Goal: Check status: Check status

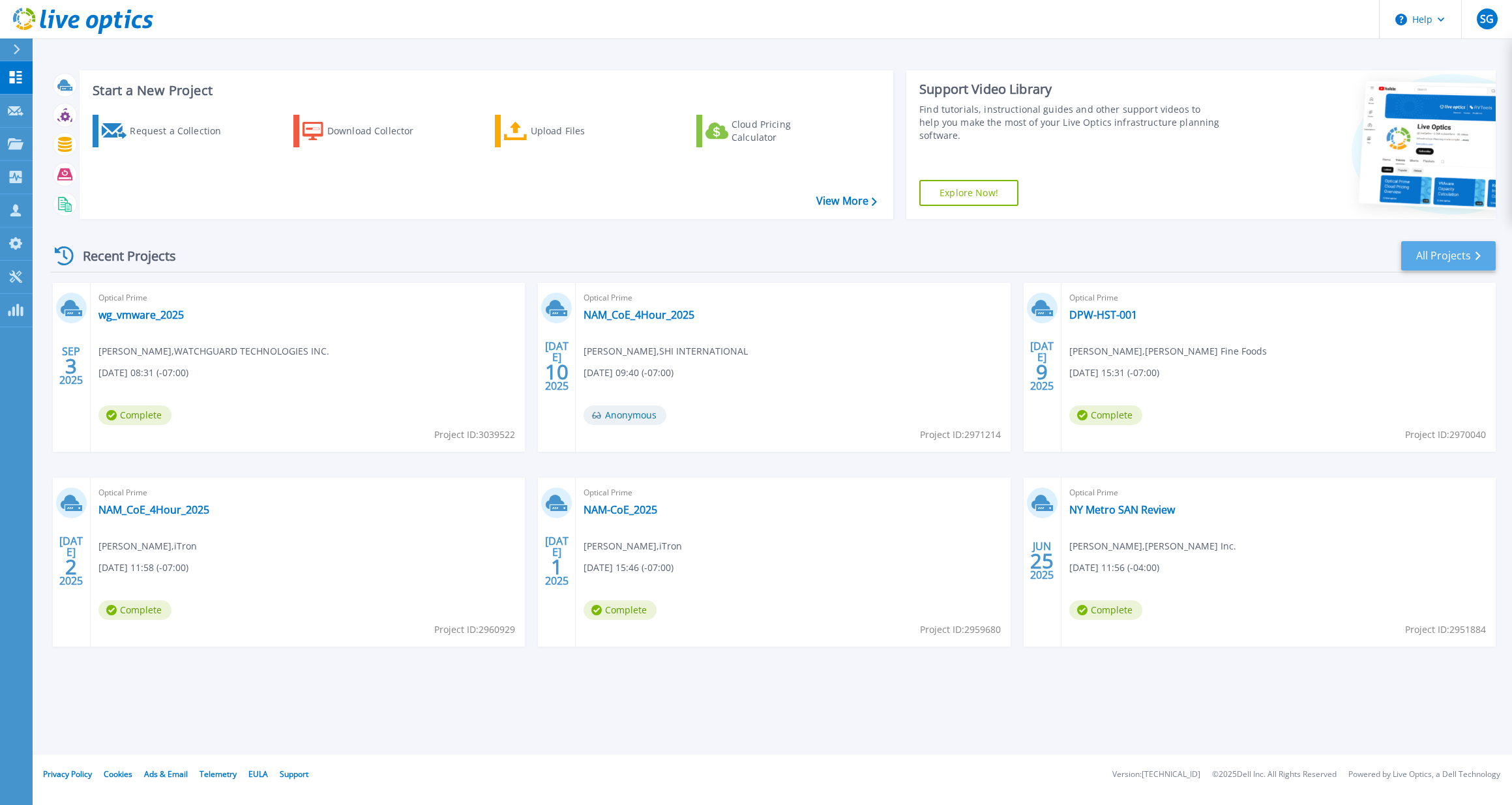
click at [1449, 253] on link "All Projects" at bounding box center [1448, 255] width 95 height 29
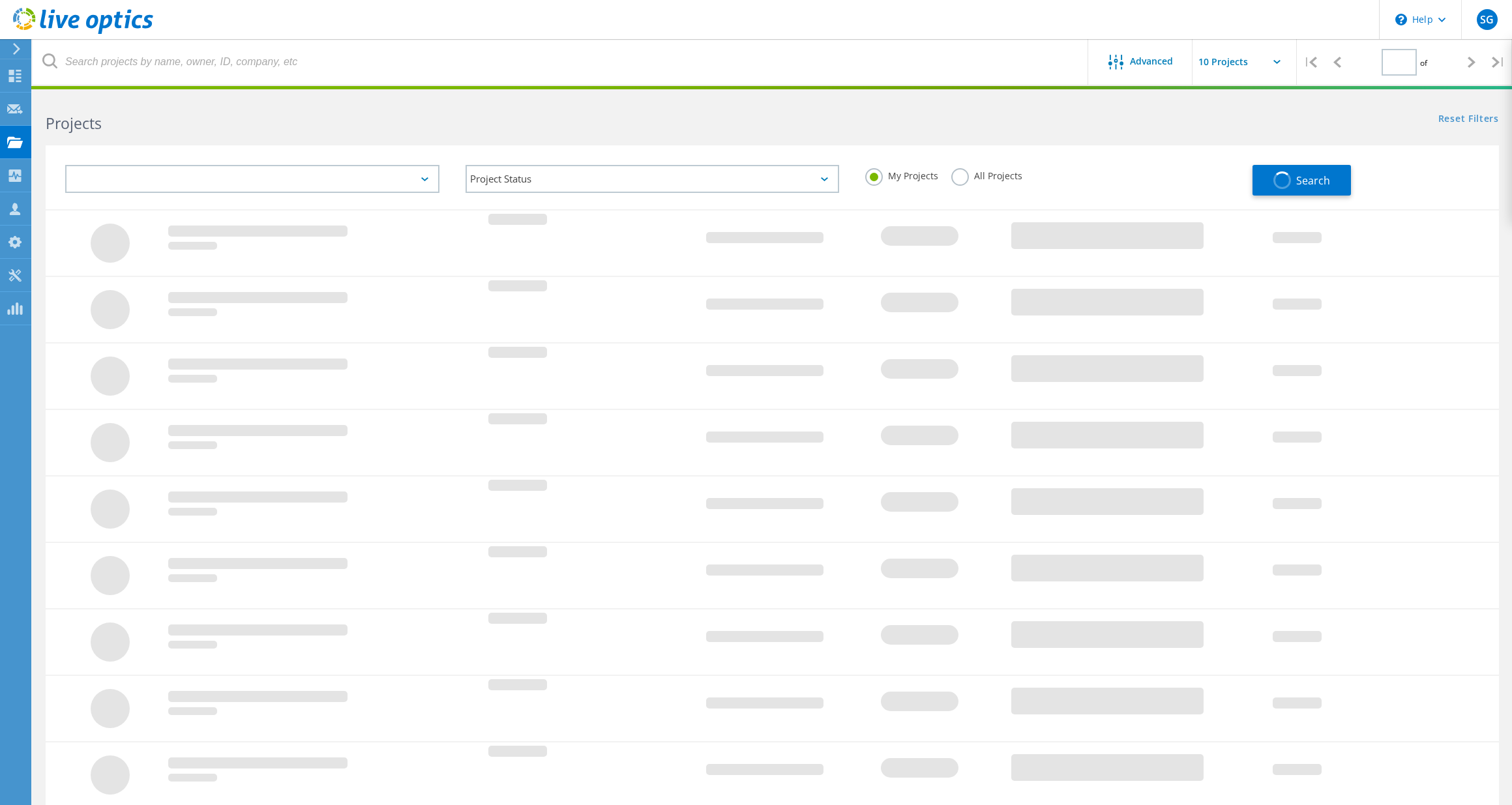
type input "1"
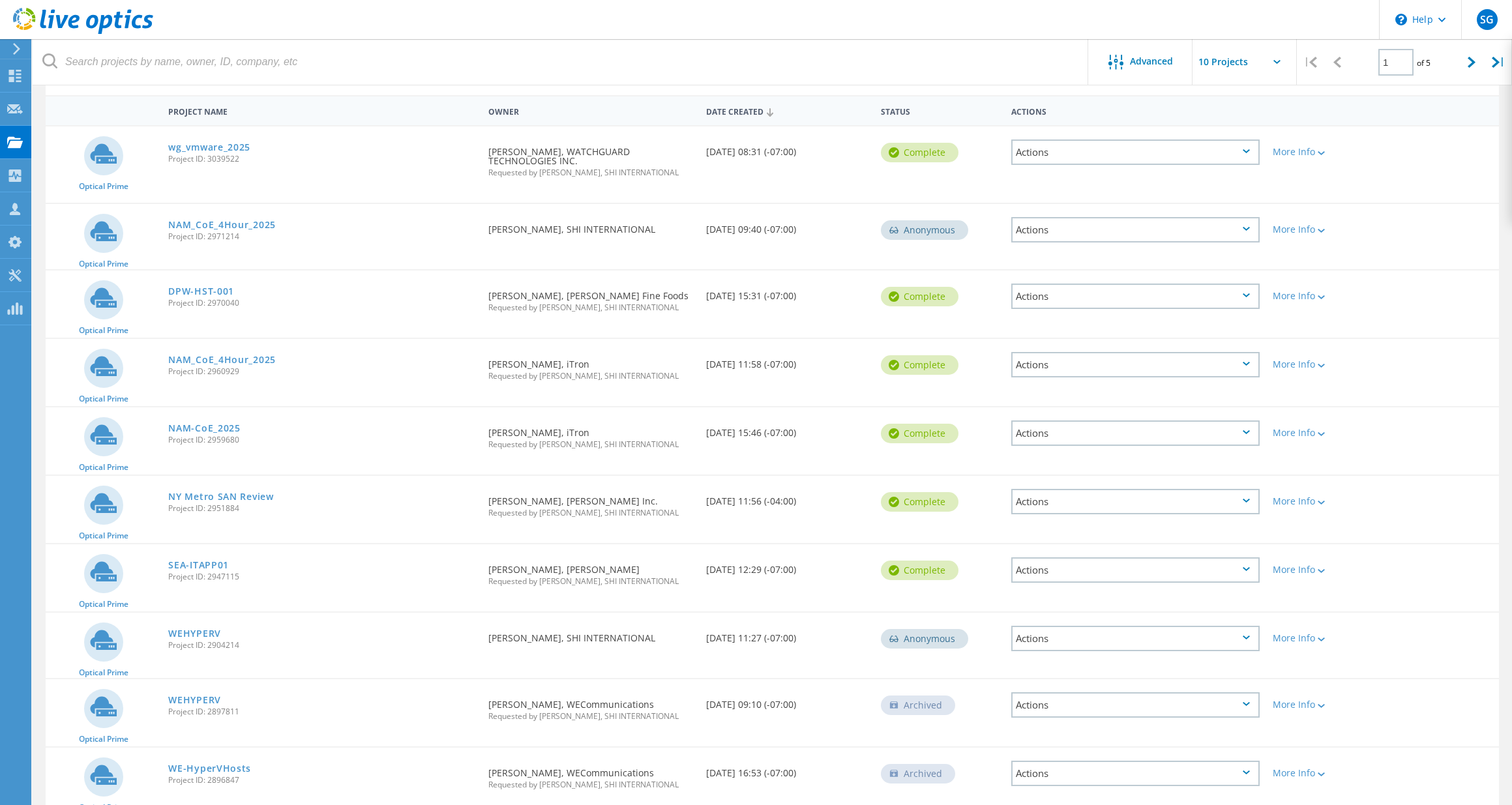
scroll to position [127, 0]
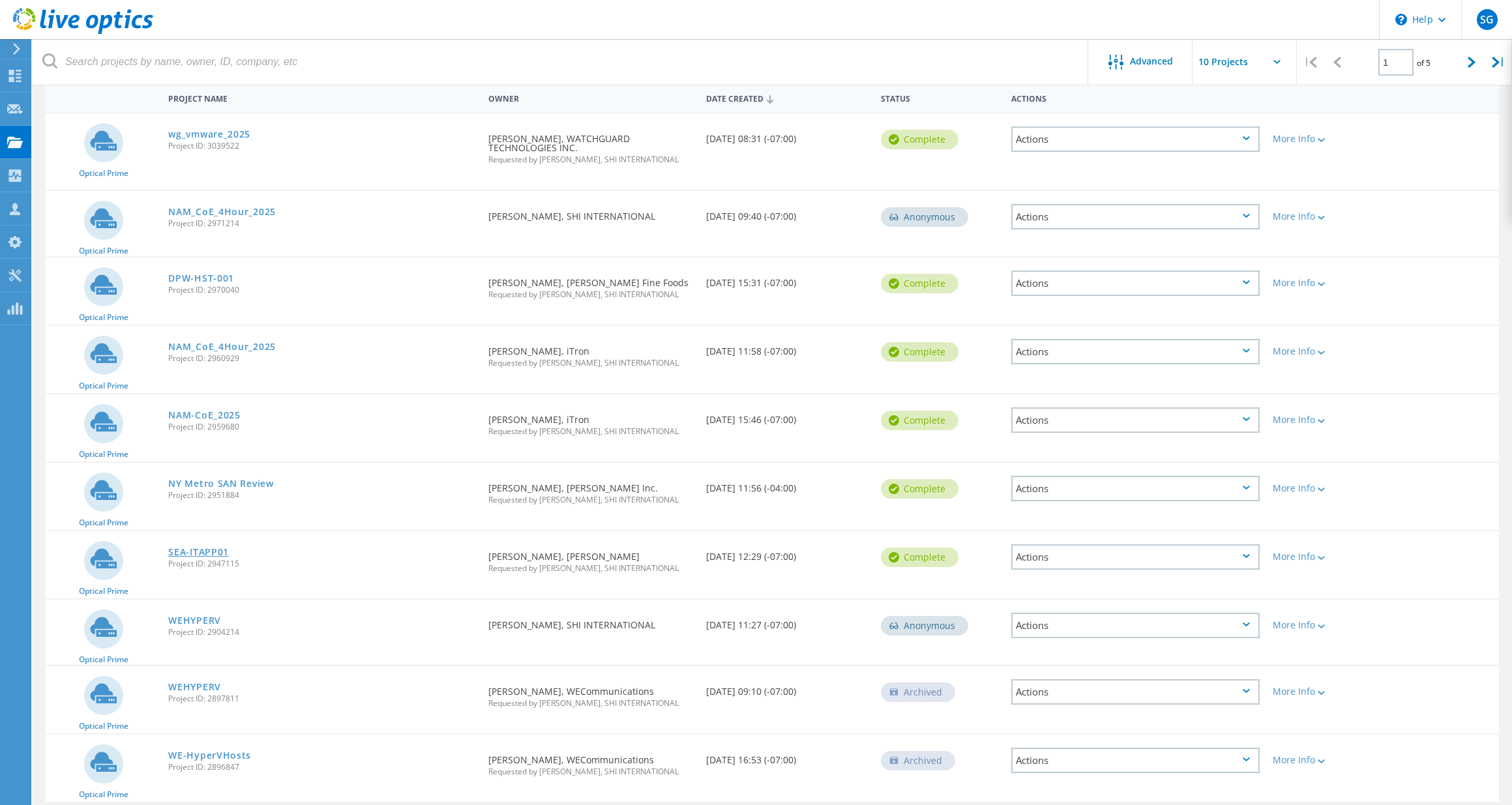
click at [196, 548] on link "SEA-ITAPP01" at bounding box center [199, 552] width 61 height 9
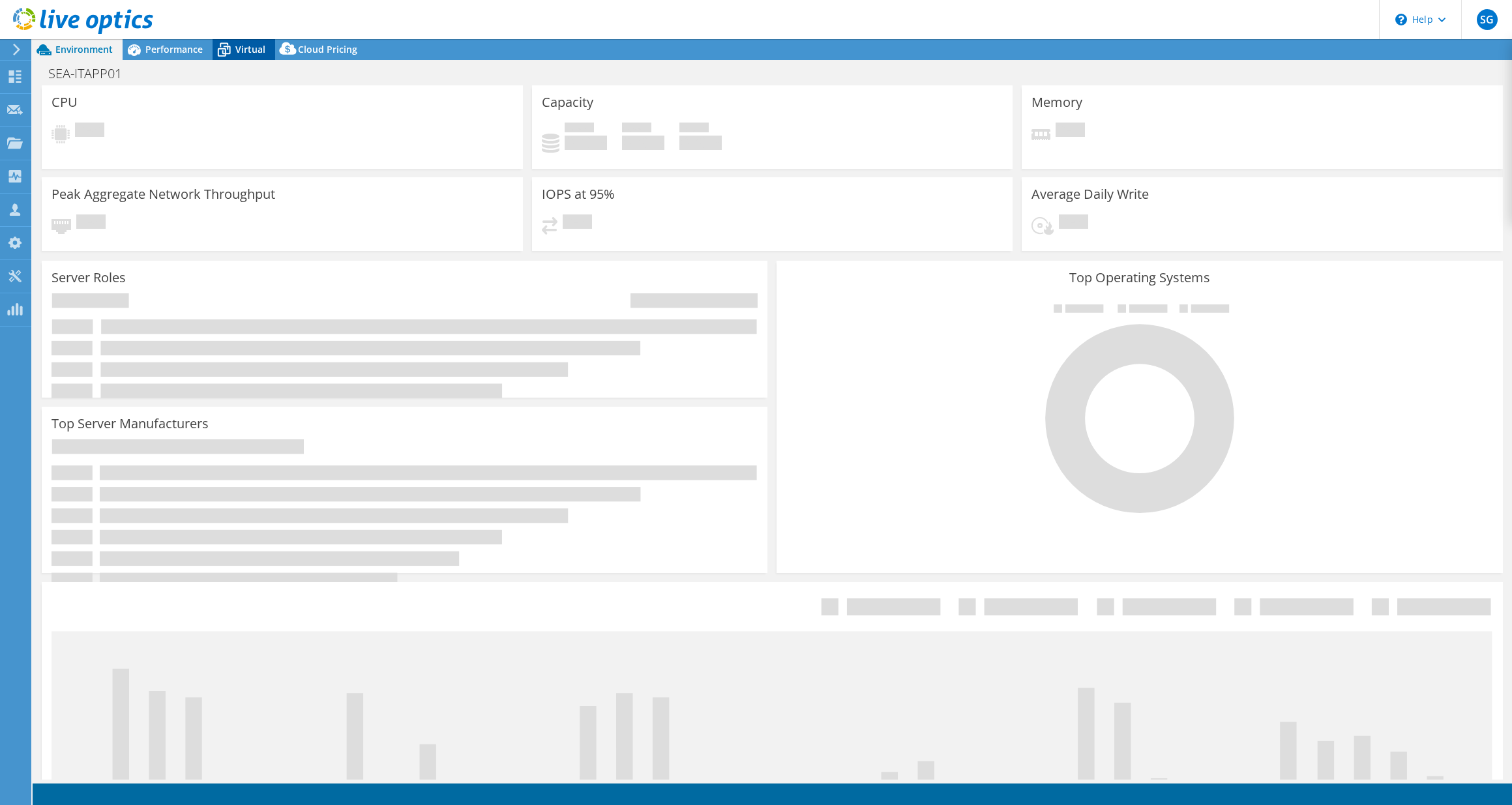
select select "USD"
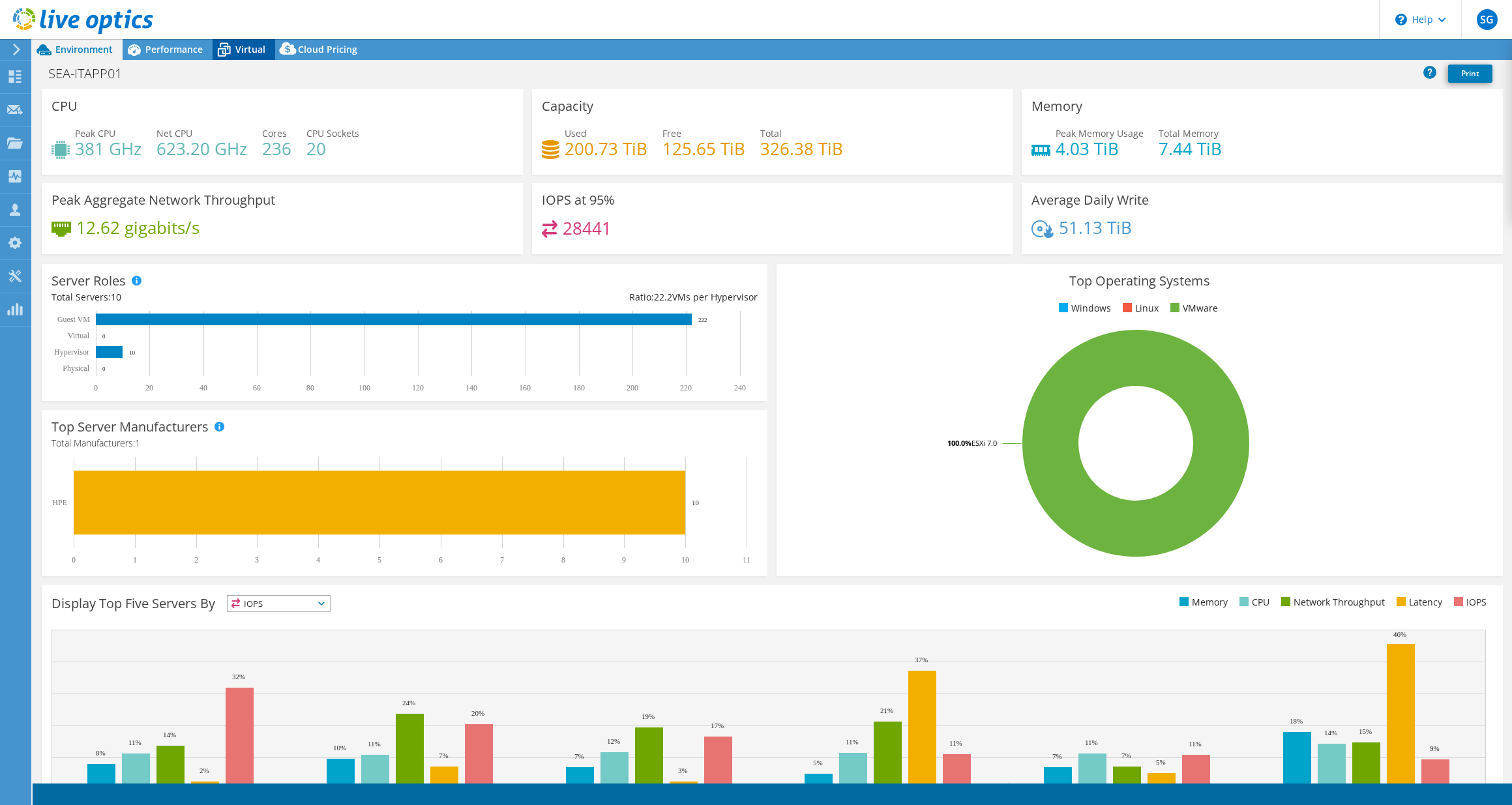
click at [237, 45] on span "Virtual" at bounding box center [251, 48] width 30 height 12
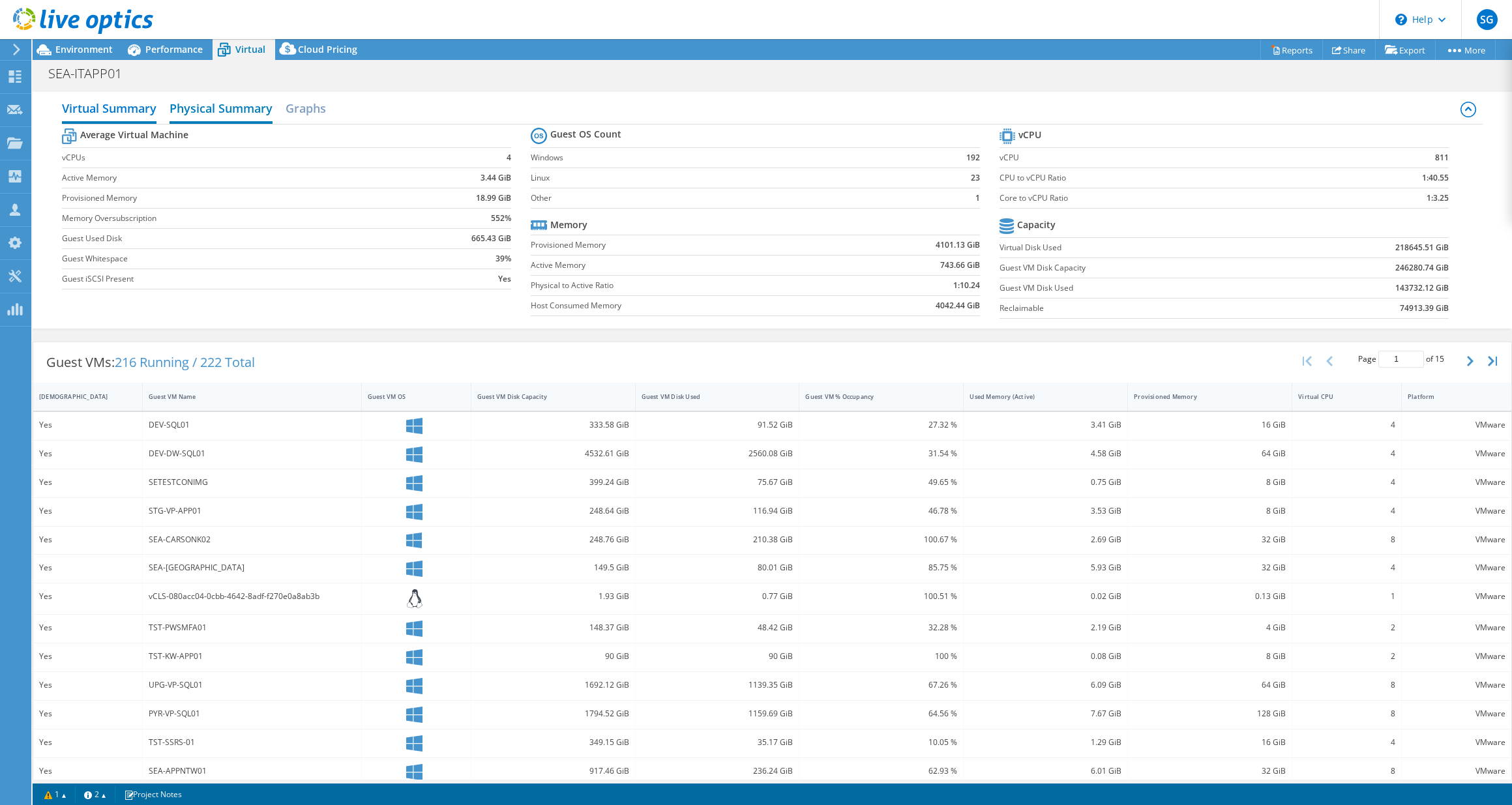
click at [203, 112] on h2 "Physical Summary" at bounding box center [220, 110] width 103 height 28
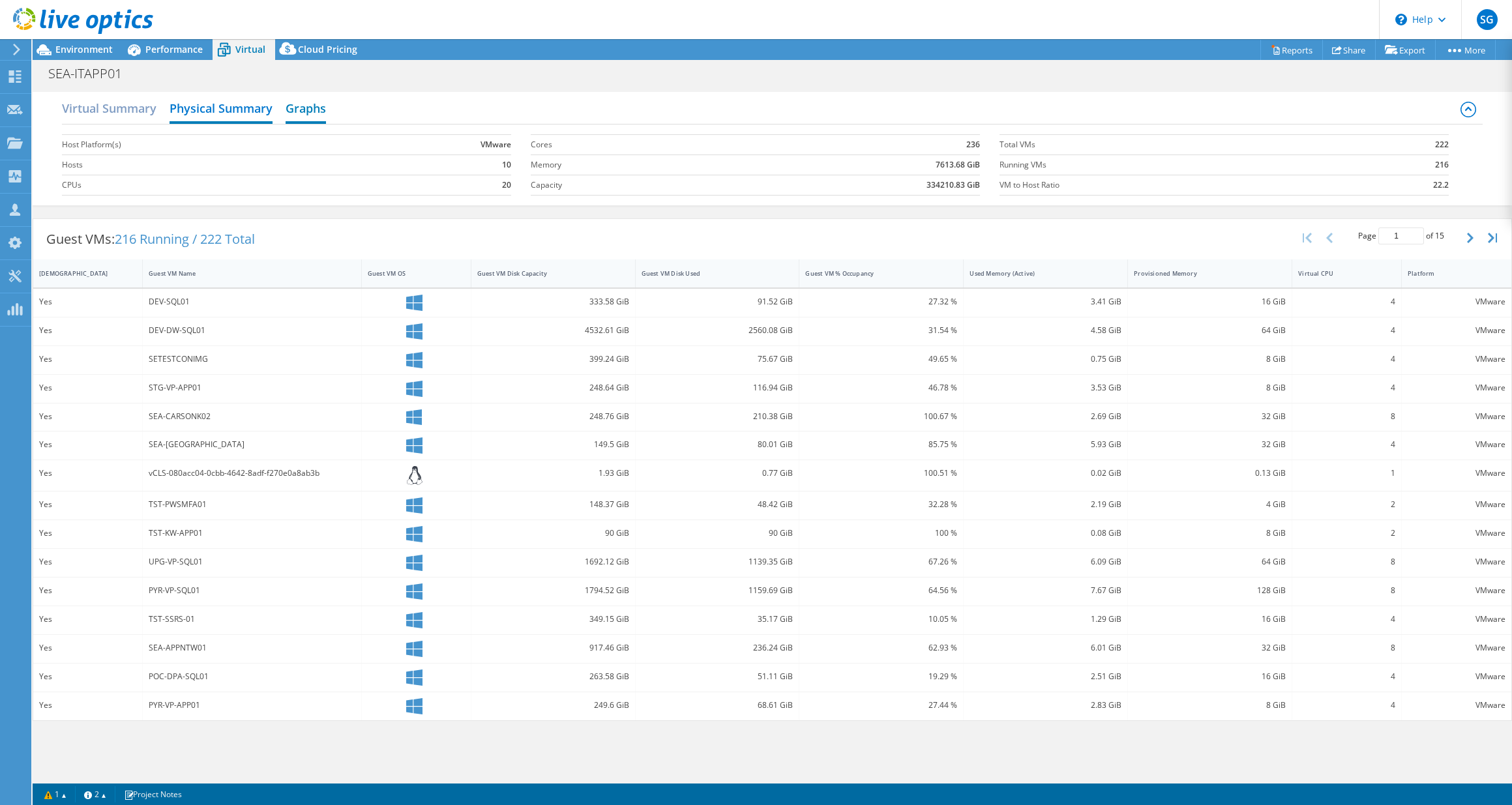
click at [304, 113] on h2 "Graphs" at bounding box center [306, 110] width 41 height 28
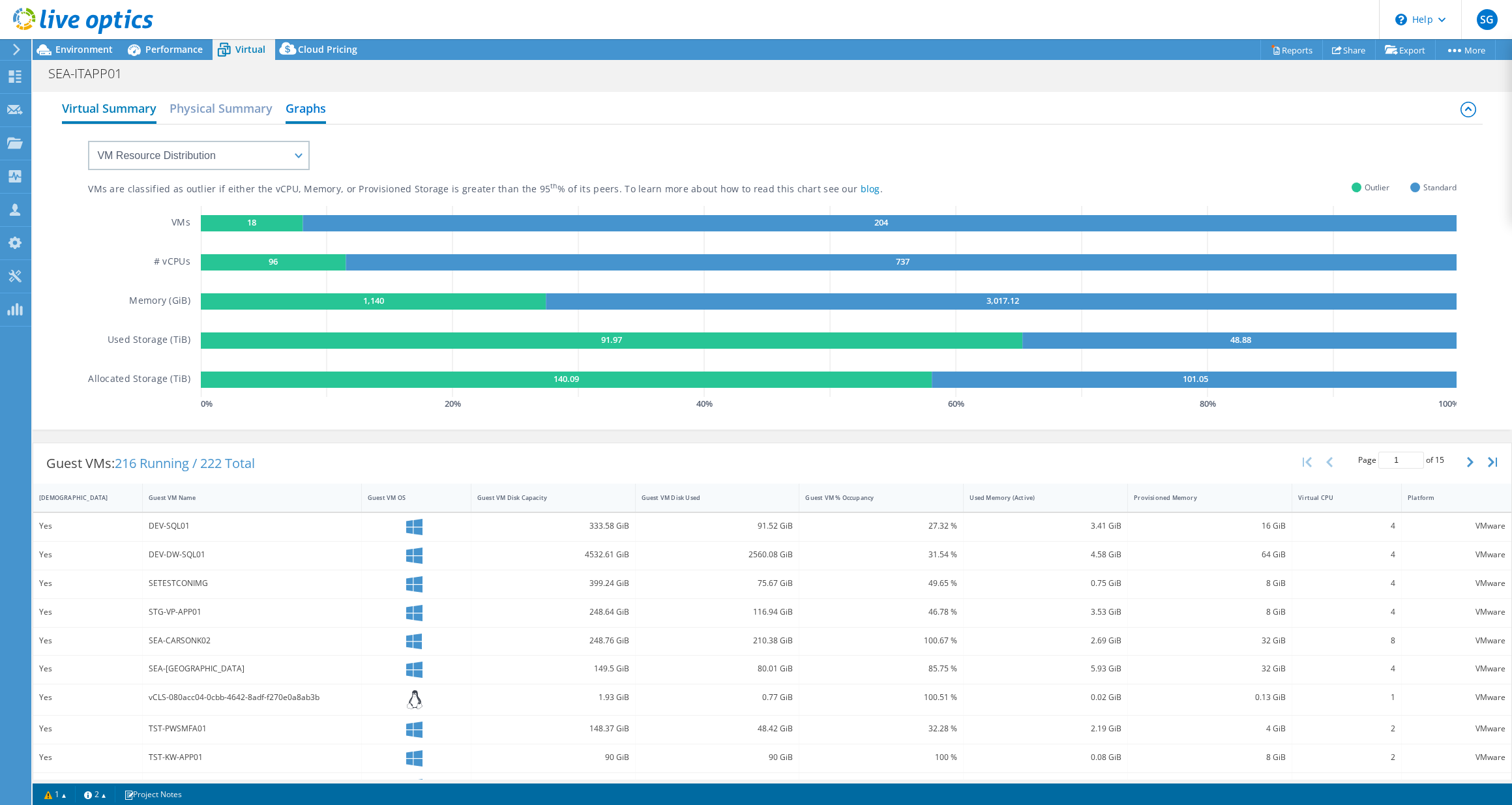
click at [133, 114] on h2 "Virtual Summary" at bounding box center [109, 110] width 95 height 28
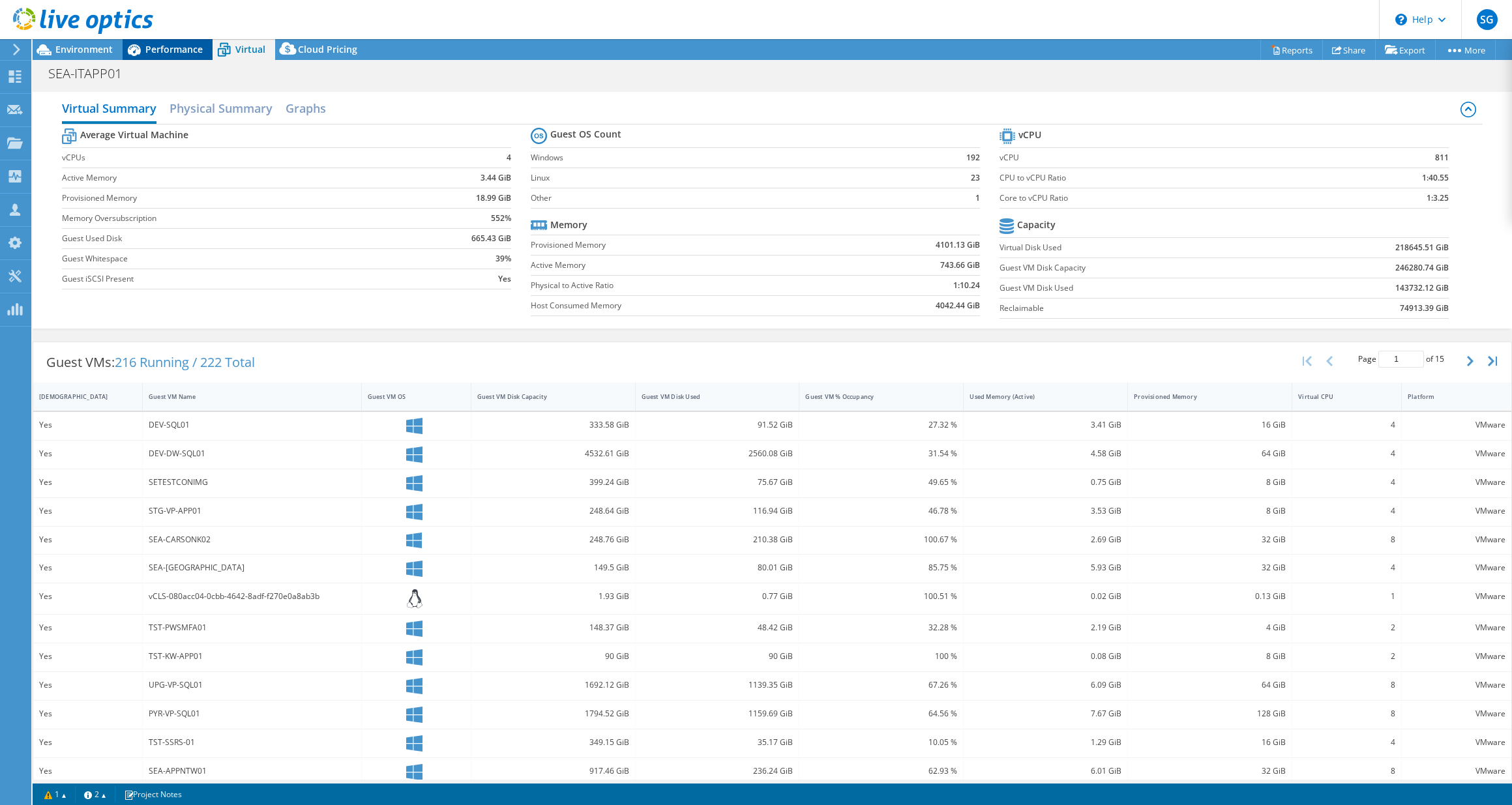
click at [181, 49] on span "Performance" at bounding box center [174, 48] width 58 height 12
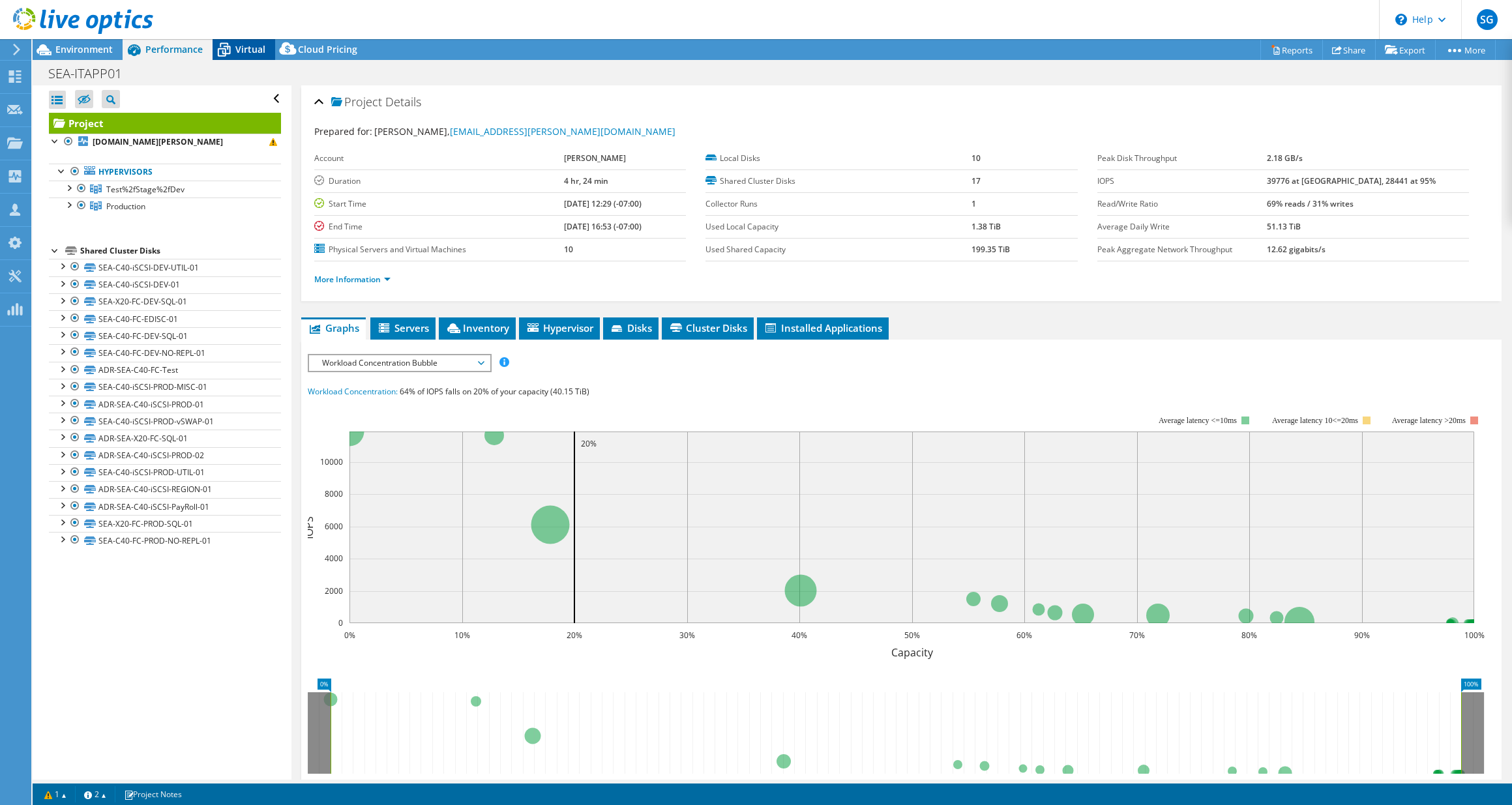
click at [237, 47] on span "Virtual" at bounding box center [251, 48] width 30 height 12
